Goal: Obtain resource: Obtain resource

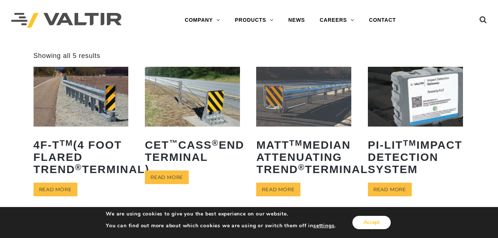
click at [372, 226] on button "Accept" at bounding box center [372, 222] width 38 height 13
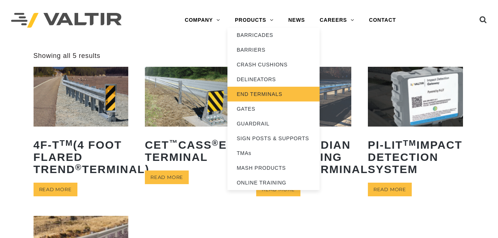
click at [259, 92] on link "END TERMINALS" at bounding box center [274, 94] width 92 height 15
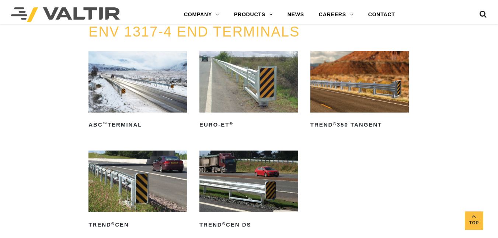
scroll to position [624, 0]
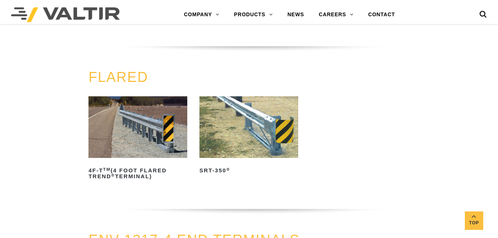
click at [261, 129] on img at bounding box center [249, 127] width 99 height 62
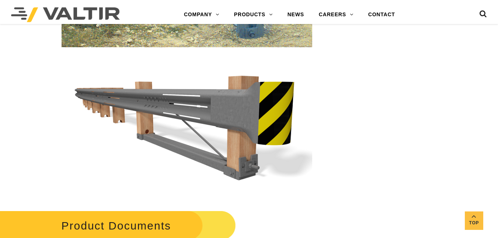
scroll to position [1248, 0]
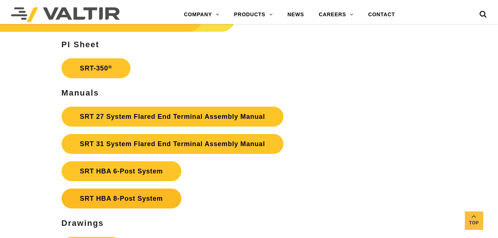
click at [128, 206] on link "SRT HBA 8-Post System" at bounding box center [122, 198] width 120 height 20
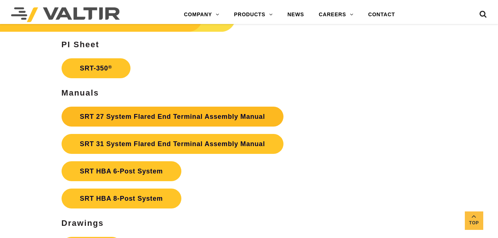
click at [207, 113] on link "SRT 27 System Flared End Terminal Assembly Manual" at bounding box center [173, 117] width 222 height 20
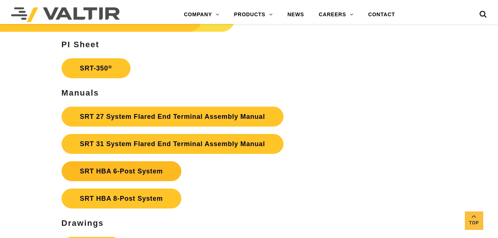
click at [115, 174] on strong "SRT HBA 6-Post System" at bounding box center [121, 170] width 83 height 7
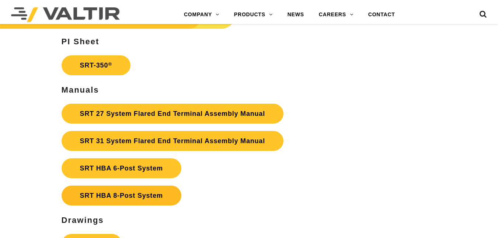
scroll to position [1248, 0]
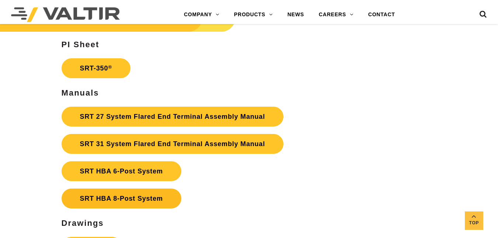
click at [128, 198] on link "SRT HBA 8-Post System" at bounding box center [122, 198] width 120 height 20
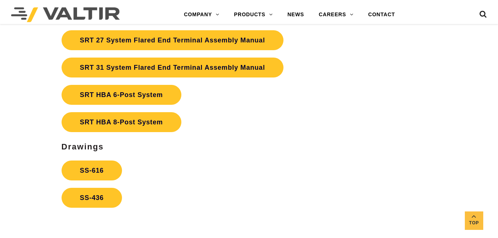
scroll to position [1327, 0]
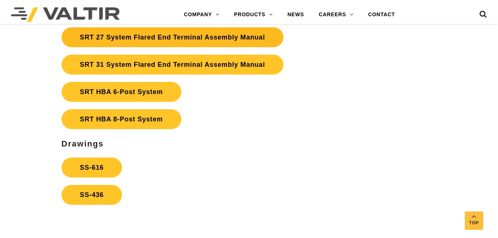
click at [86, 39] on link "SRT 27 System Flared End Terminal Assembly Manual" at bounding box center [173, 37] width 222 height 20
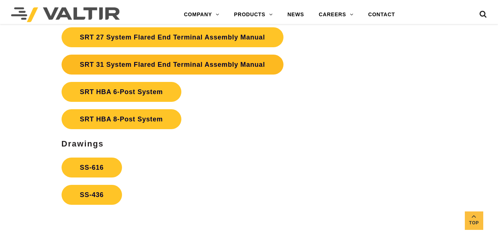
click at [85, 67] on link "SRT 31 System Flared End Terminal Assembly Manual" at bounding box center [173, 65] width 222 height 20
